Goal: Use online tool/utility

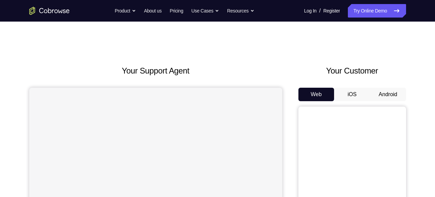
click at [382, 93] on button "Android" at bounding box center [388, 93] width 36 height 13
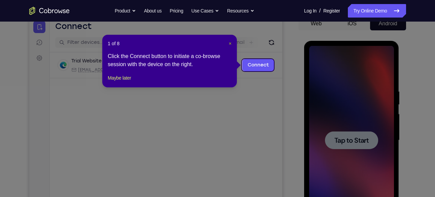
click at [231, 44] on span "×" at bounding box center [230, 43] width 3 height 5
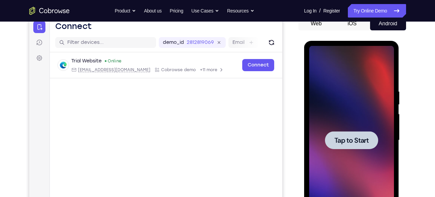
click at [345, 139] on span "Tap to Start" at bounding box center [351, 140] width 34 height 7
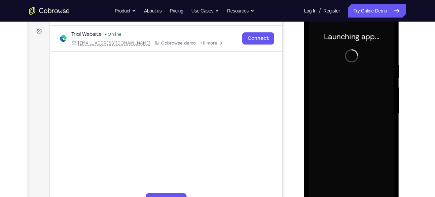
scroll to position [121, 0]
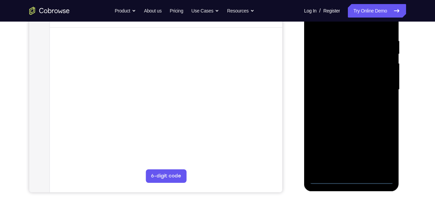
click at [351, 177] on div at bounding box center [351, 89] width 85 height 188
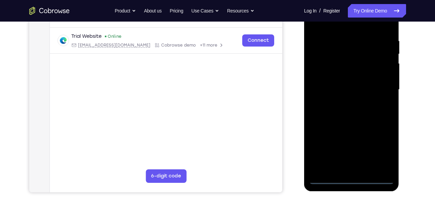
click at [379, 148] on div at bounding box center [351, 89] width 85 height 188
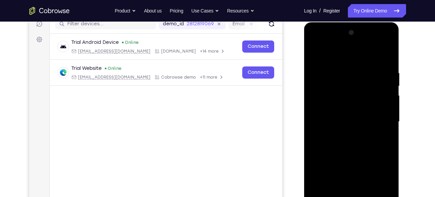
scroll to position [89, 0]
click at [336, 53] on div at bounding box center [351, 122] width 85 height 188
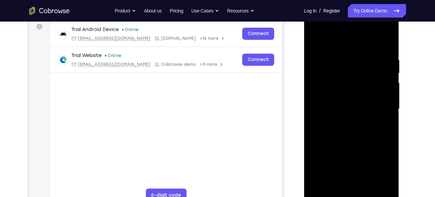
scroll to position [102, 0]
click at [378, 105] on div at bounding box center [351, 108] width 85 height 188
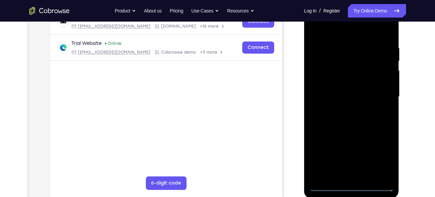
click at [344, 108] on div at bounding box center [351, 96] width 85 height 188
click at [334, 88] on div at bounding box center [351, 96] width 85 height 188
click at [338, 83] on div at bounding box center [351, 96] width 85 height 188
click at [354, 97] on div at bounding box center [351, 96] width 85 height 188
click at [351, 128] on div at bounding box center [351, 96] width 85 height 188
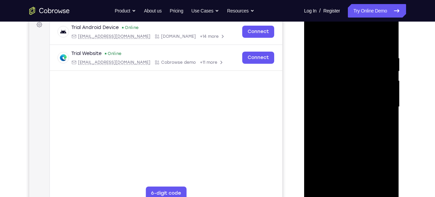
scroll to position [104, 0]
click at [368, 185] on div at bounding box center [351, 107] width 85 height 188
click at [358, 143] on div at bounding box center [351, 107] width 85 height 188
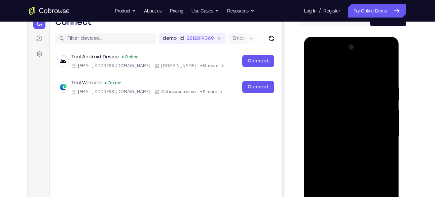
scroll to position [71, 0]
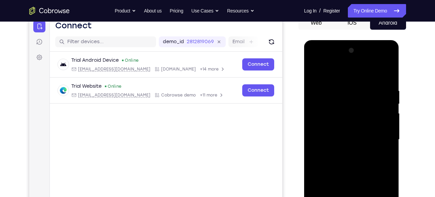
click at [355, 60] on div at bounding box center [351, 139] width 85 height 188
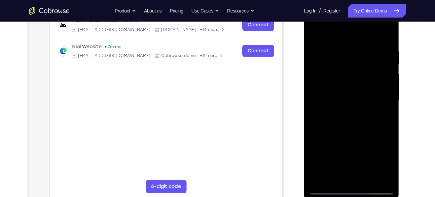
scroll to position [109, 0]
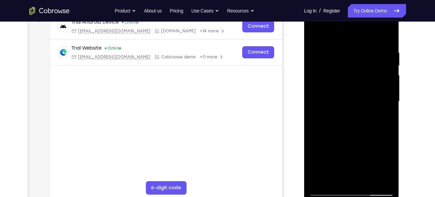
click at [318, 180] on div at bounding box center [351, 101] width 85 height 188
